Goal: Task Accomplishment & Management: Manage account settings

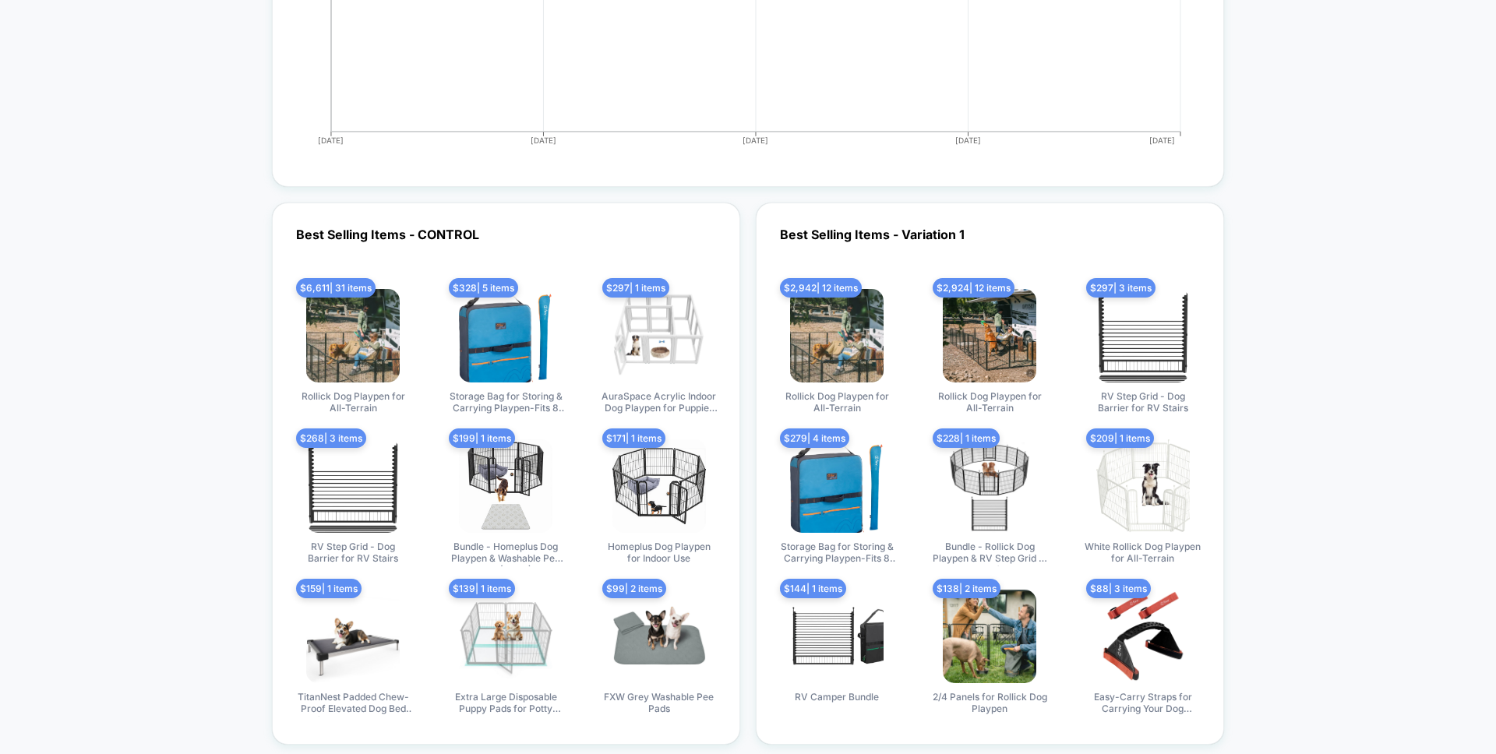
scroll to position [5921, 0]
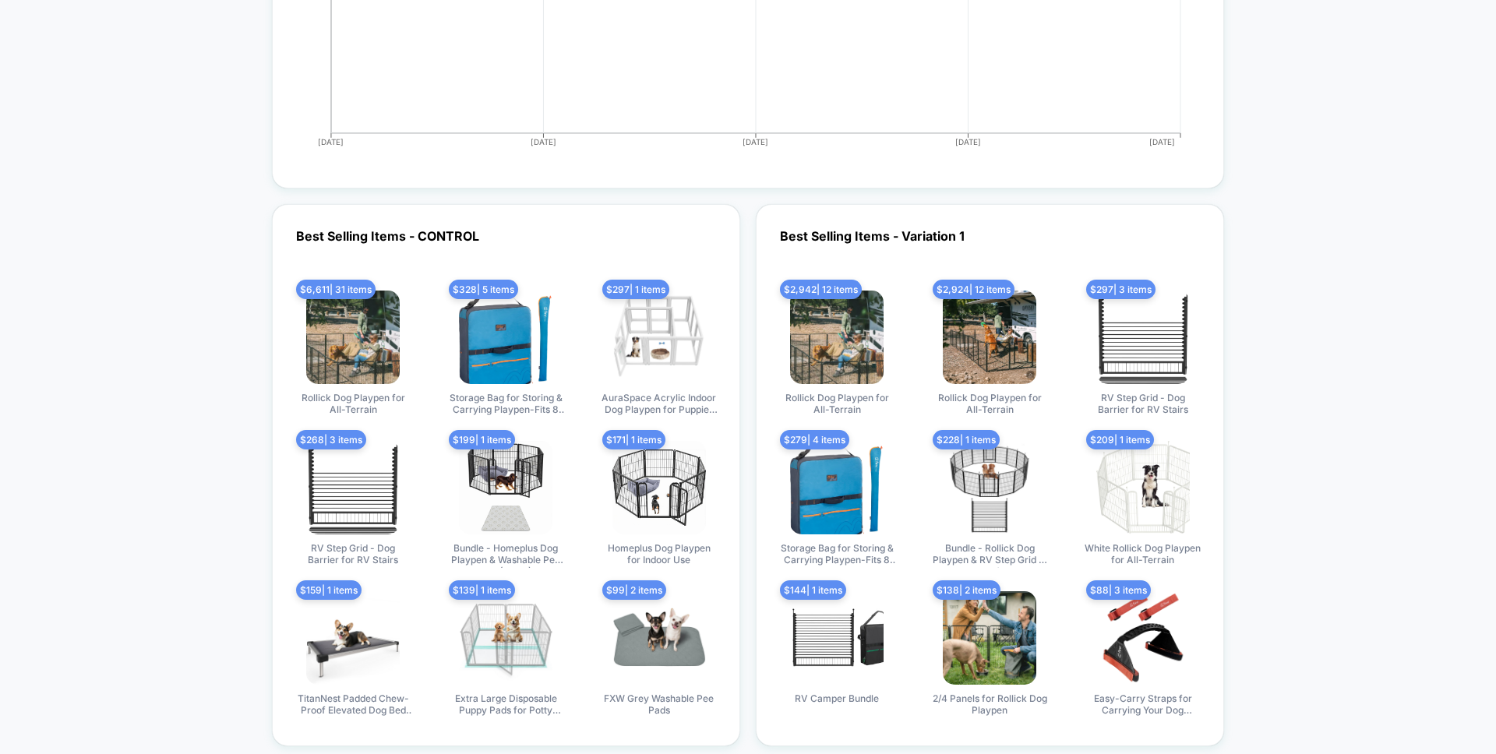
click at [963, 327] on img at bounding box center [990, 338] width 94 height 94
click at [982, 401] on span "Rollick Dog Playpen for All-Terrain" at bounding box center [989, 405] width 117 height 26
drag, startPoint x: 751, startPoint y: 302, endPoint x: 768, endPoint y: 295, distance: 18.1
click at [751, 302] on div "Best Selling Items - CONTROL $ 6,611 | 31 items Rollick Dog Playpen for All-Ter…" at bounding box center [748, 475] width 952 height 542
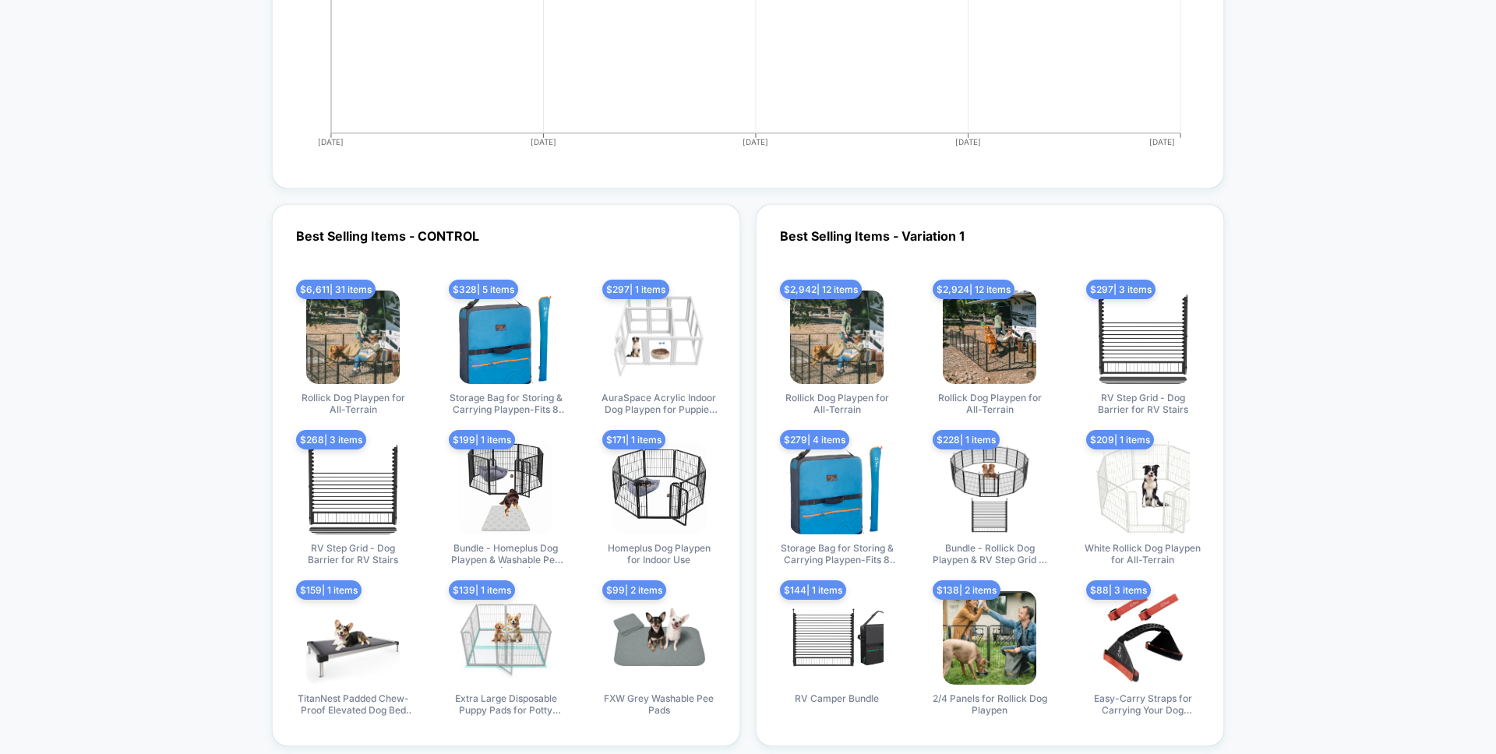
click at [957, 288] on span "$ 2,924 | 12 items" at bounding box center [974, 289] width 82 height 19
click at [871, 340] on img at bounding box center [837, 338] width 94 height 94
click at [358, 351] on img at bounding box center [353, 338] width 94 height 94
click at [999, 352] on img at bounding box center [990, 338] width 94 height 94
click at [856, 306] on img at bounding box center [837, 338] width 94 height 94
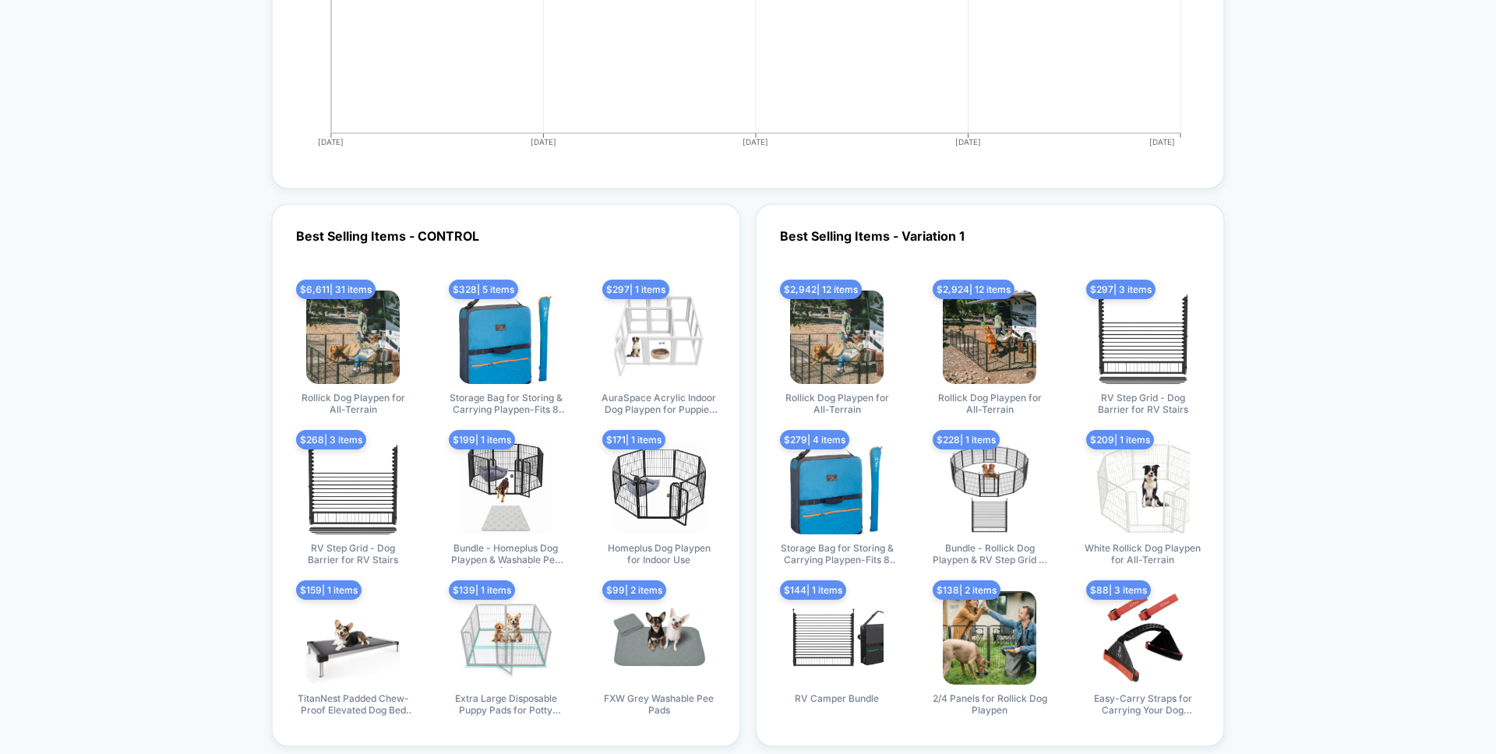
click at [1010, 330] on img at bounding box center [990, 338] width 94 height 94
click at [793, 369] on img at bounding box center [837, 338] width 94 height 94
click at [1057, 317] on div "$ 2,942 | 12 items Rollick Dog Playpen for All-Terrain $ 2,924 | 12 items Rolli…" at bounding box center [990, 505] width 436 height 428
drag, startPoint x: 783, startPoint y: 332, endPoint x: 946, endPoint y: 331, distance: 162.9
click at [945, 331] on div "Best Selling Items - Variation 1 $ 2,942 | 12 items Rollick Dog Playpen for All…" at bounding box center [990, 475] width 468 height 542
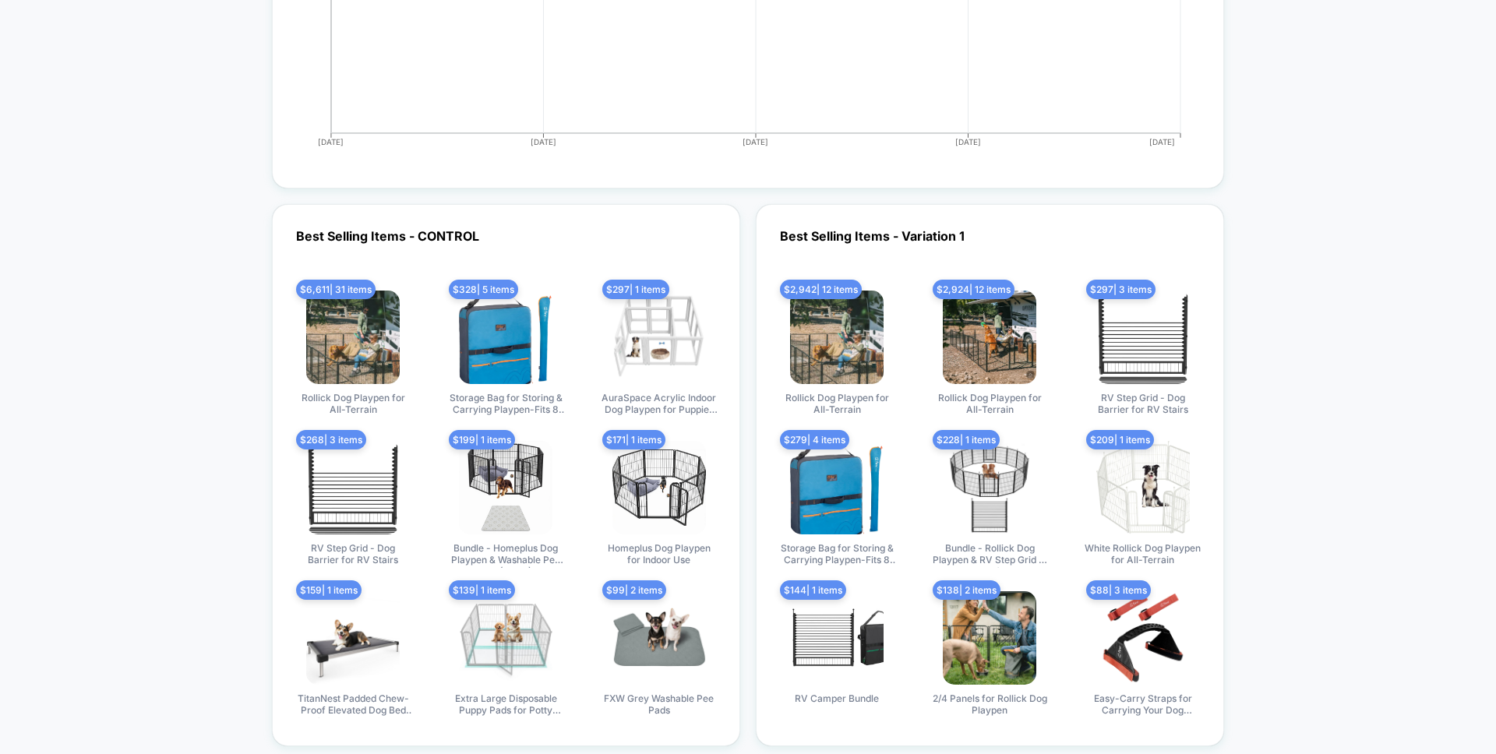
click at [1027, 359] on img at bounding box center [990, 338] width 94 height 94
click at [1023, 345] on img at bounding box center [990, 338] width 94 height 94
click at [853, 339] on img at bounding box center [837, 338] width 94 height 94
click at [997, 338] on img at bounding box center [990, 338] width 94 height 94
click at [836, 299] on img at bounding box center [837, 338] width 94 height 94
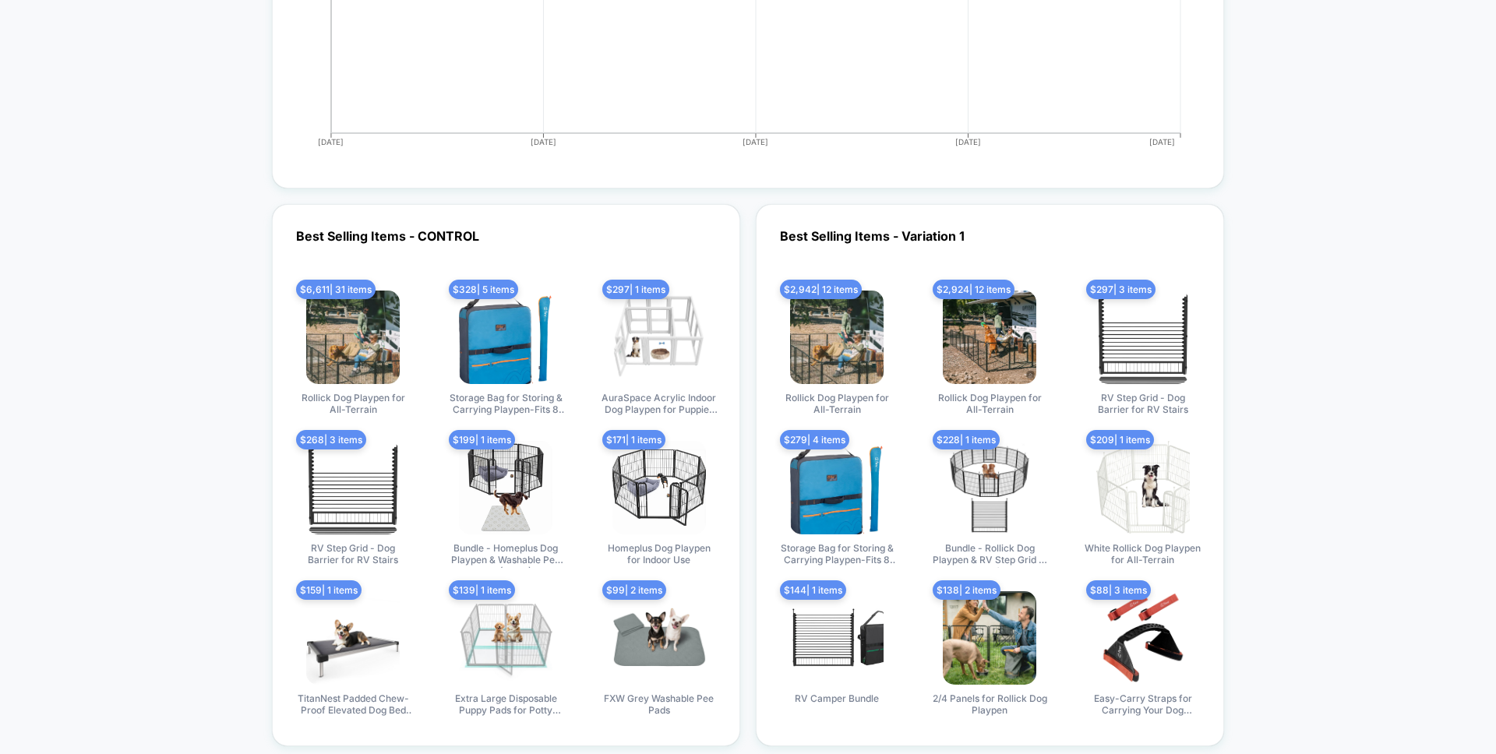
click at [998, 306] on img at bounding box center [990, 338] width 94 height 94
click at [851, 352] on img at bounding box center [837, 338] width 94 height 94
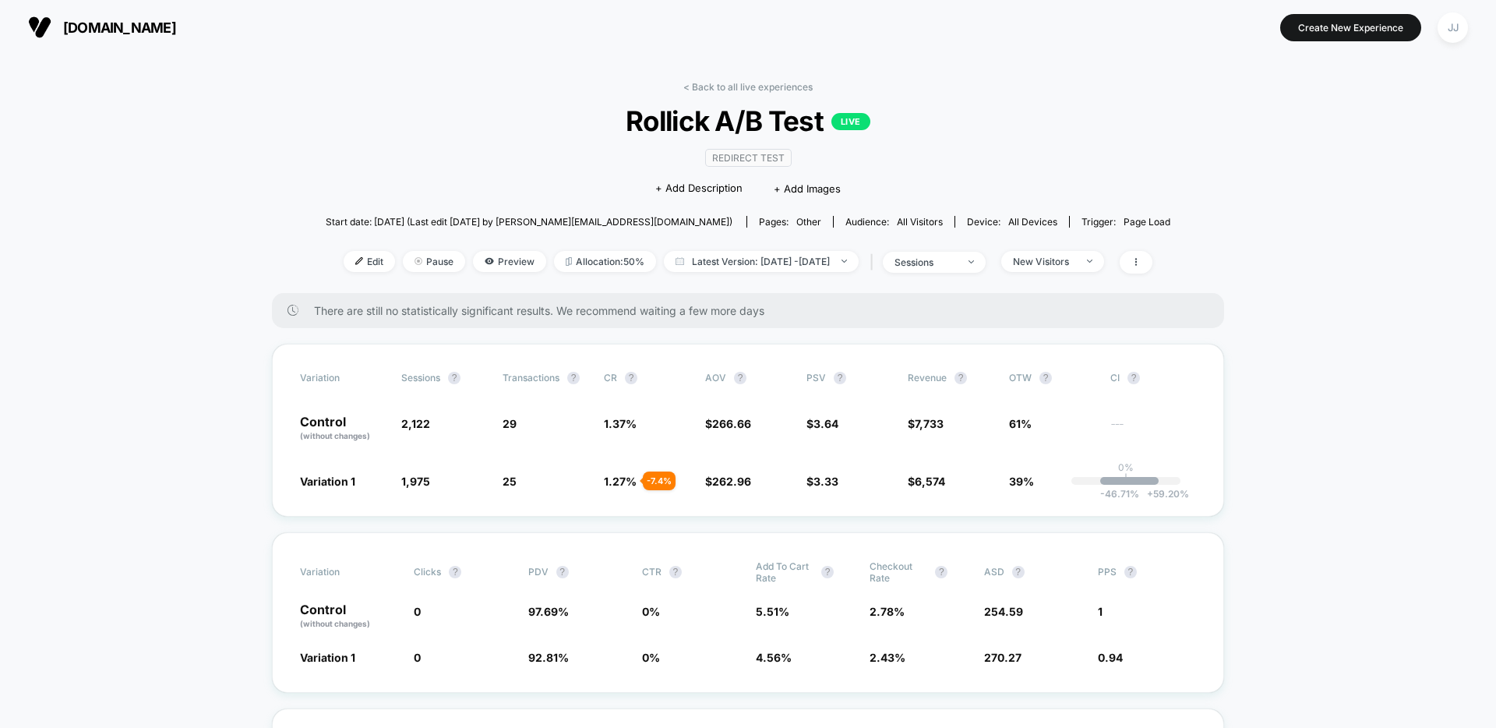
click at [1104, 262] on span "New Visitors" at bounding box center [1053, 261] width 103 height 21
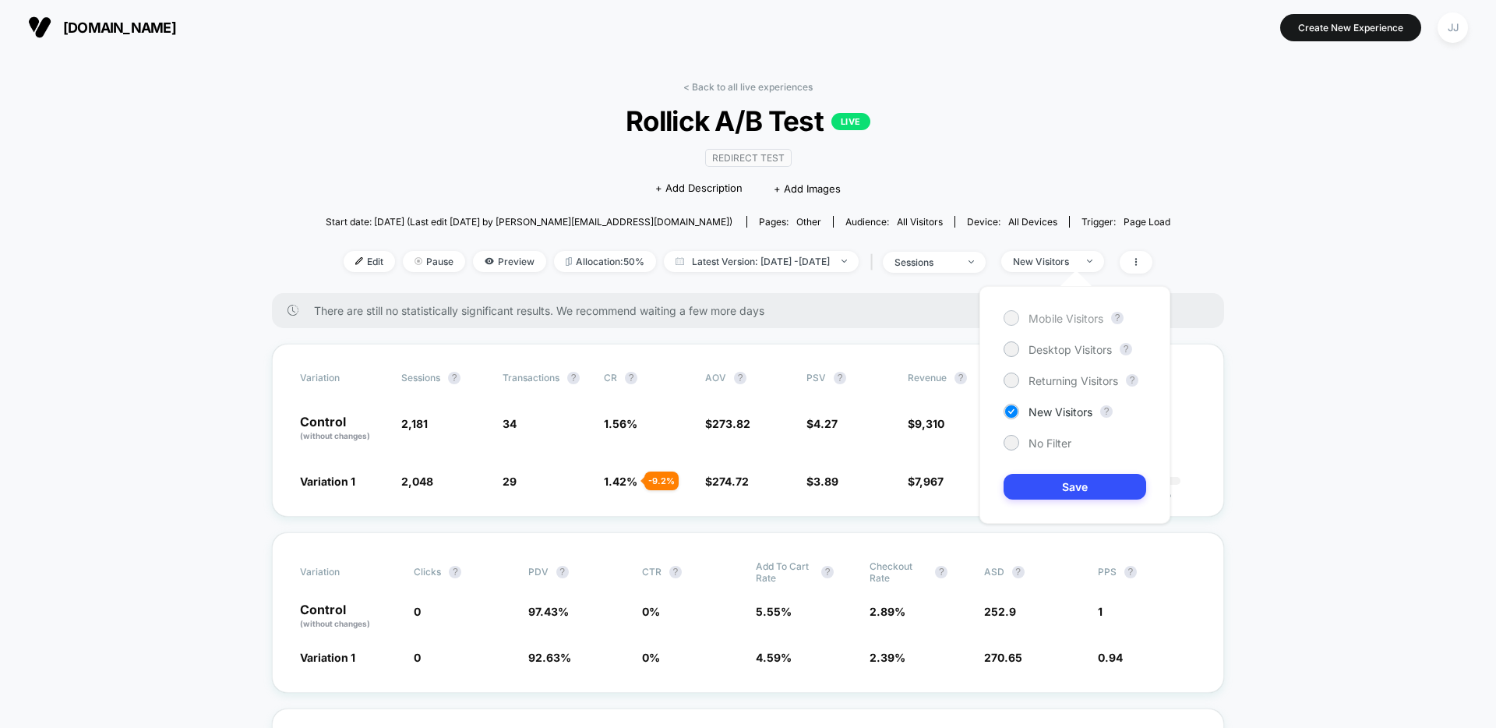
click at [1068, 321] on span "Mobile Visitors" at bounding box center [1066, 318] width 75 height 13
click at [1065, 486] on button "Save" at bounding box center [1075, 487] width 143 height 26
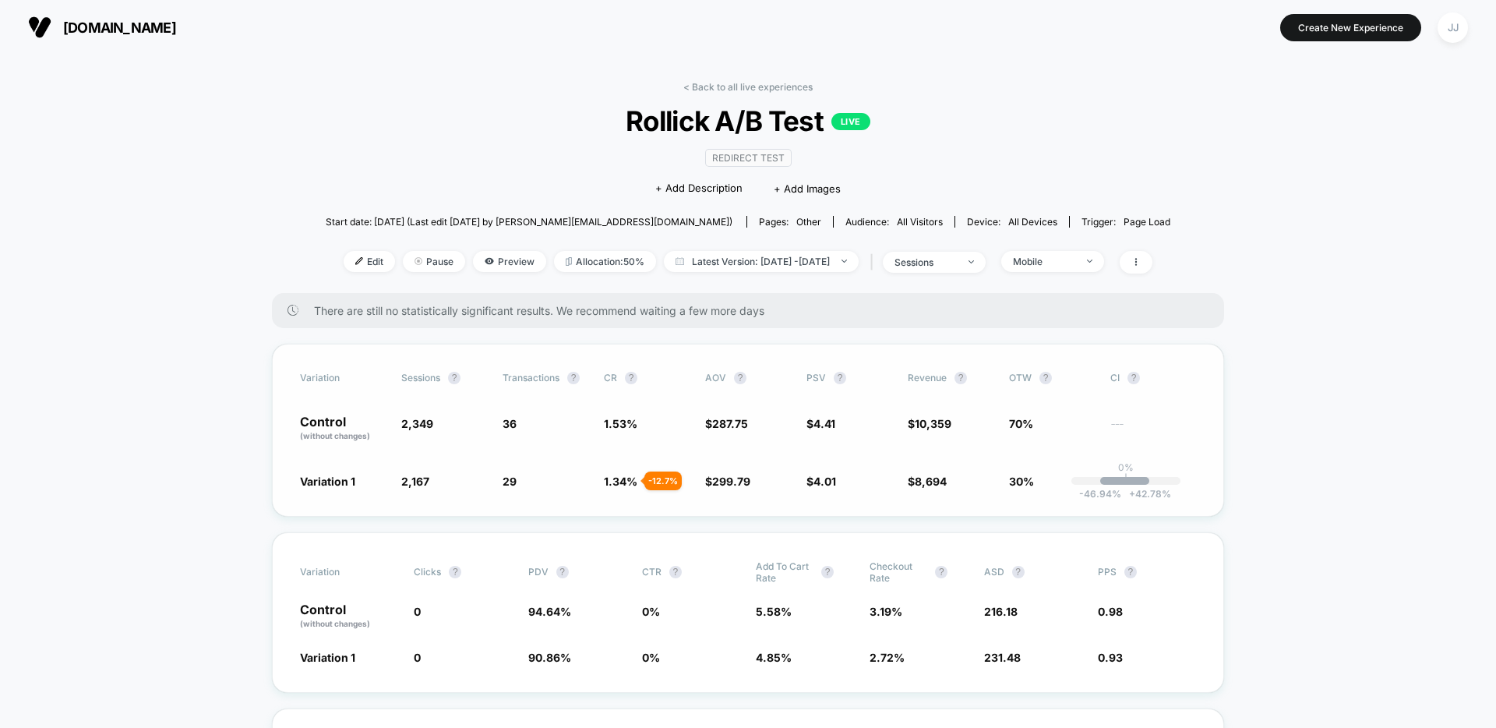
click at [405, 417] on span "2,349" at bounding box center [417, 423] width 32 height 13
click at [1076, 261] on div "Mobile" at bounding box center [1044, 262] width 62 height 12
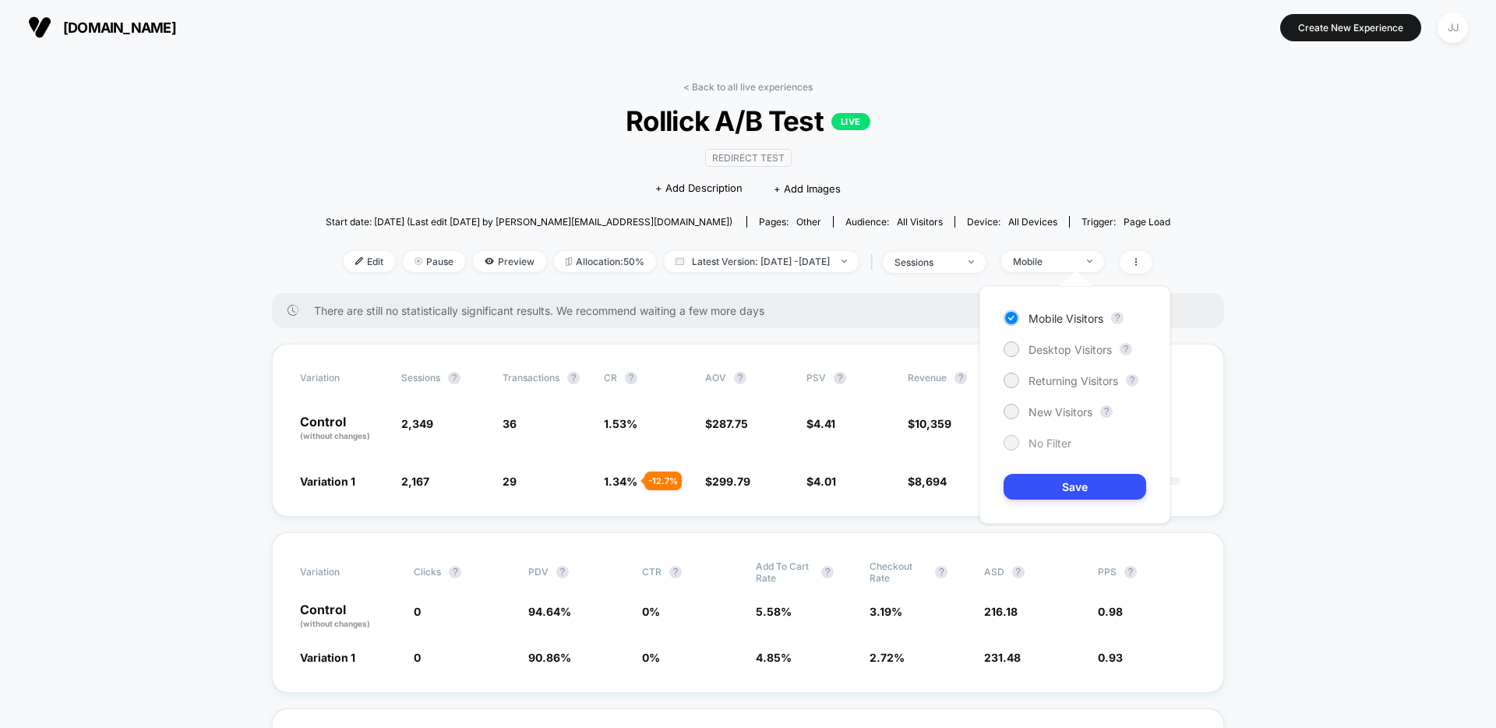
click at [1019, 438] on div "No Filter" at bounding box center [1038, 443] width 68 height 16
click at [1017, 490] on button "Save" at bounding box center [1075, 487] width 143 height 26
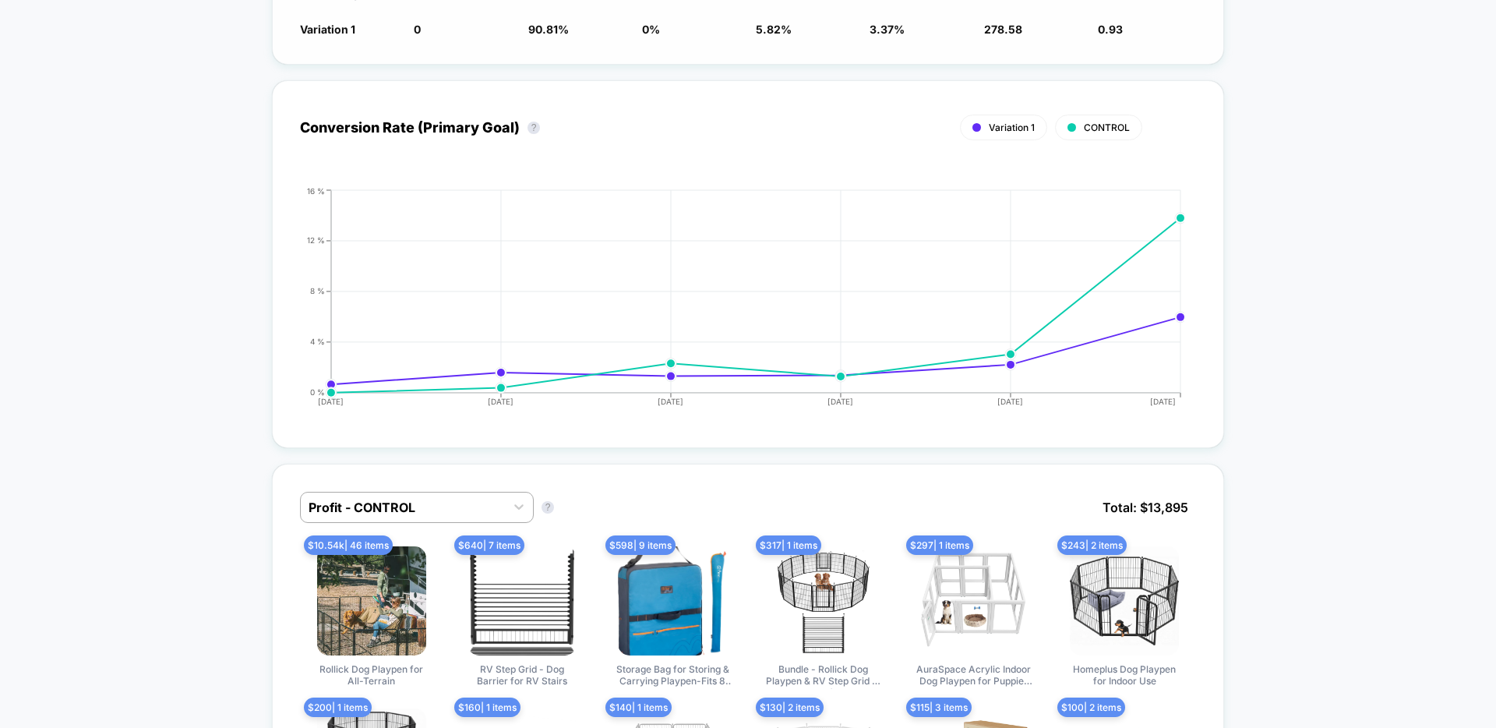
scroll to position [691, 0]
